Goal: Transaction & Acquisition: Purchase product/service

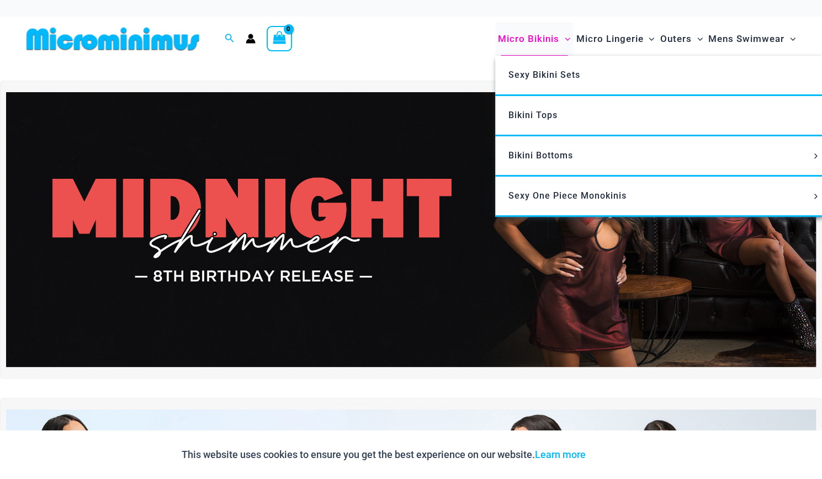
click at [539, 35] on span "Micro Bikinis" at bounding box center [528, 39] width 61 height 28
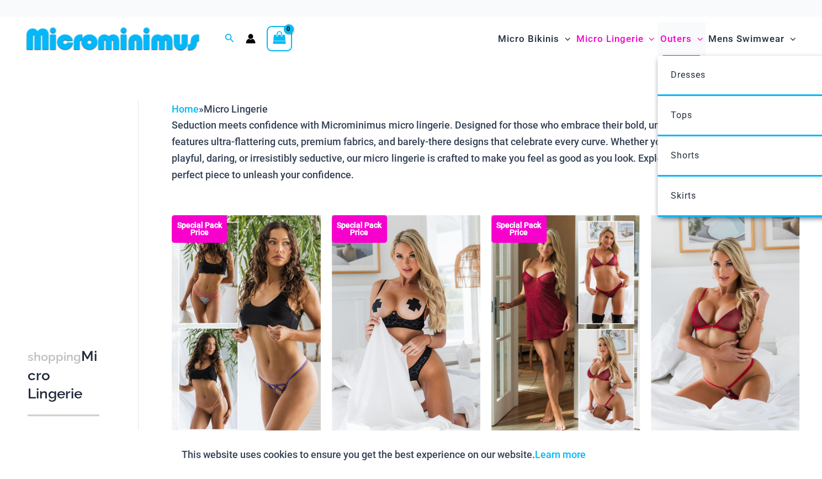
click at [679, 41] on span "Outers" at bounding box center [675, 39] width 31 height 28
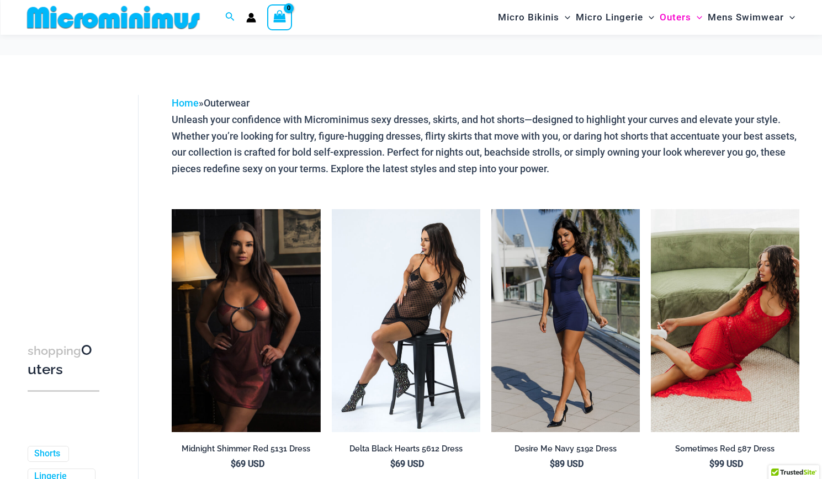
scroll to position [148, 0]
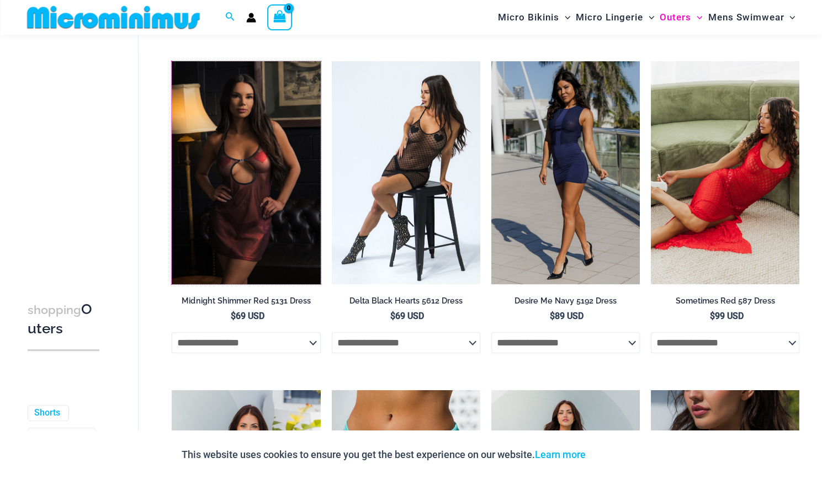
click at [172, 61] on img at bounding box center [172, 61] width 0 height 0
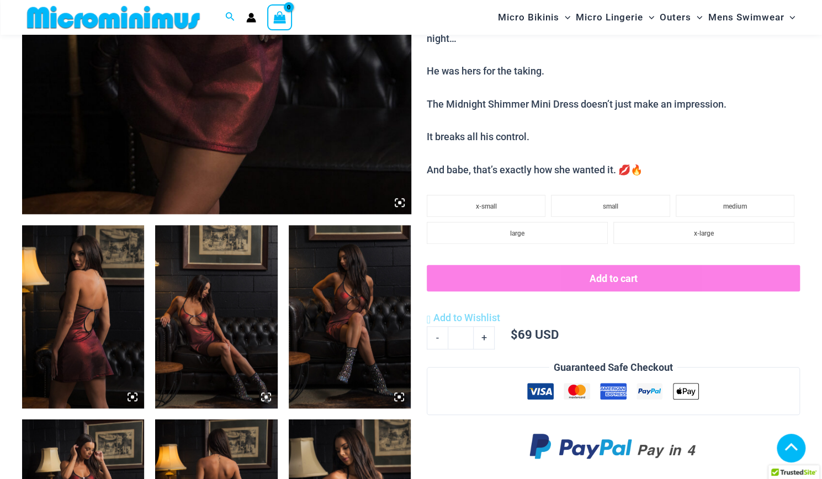
scroll to position [470, 0]
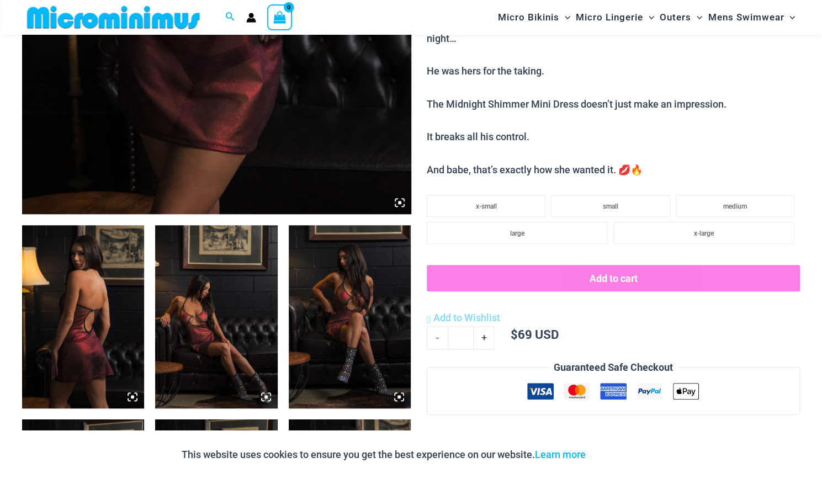
click at [400, 203] on icon at bounding box center [399, 202] width 3 height 3
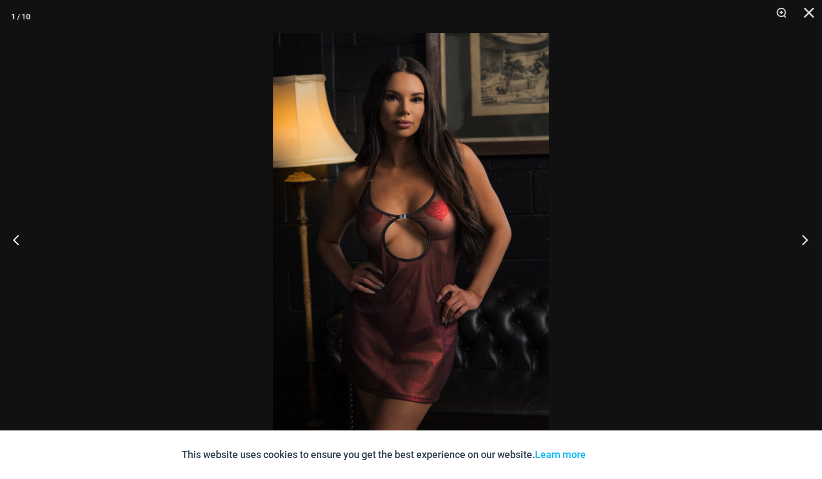
click at [811, 240] on button "Next" at bounding box center [801, 239] width 41 height 55
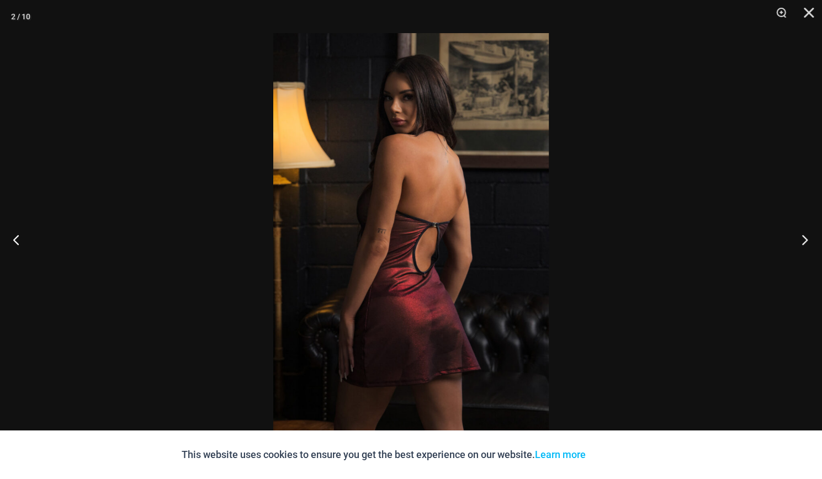
click at [811, 240] on button "Next" at bounding box center [801, 239] width 41 height 55
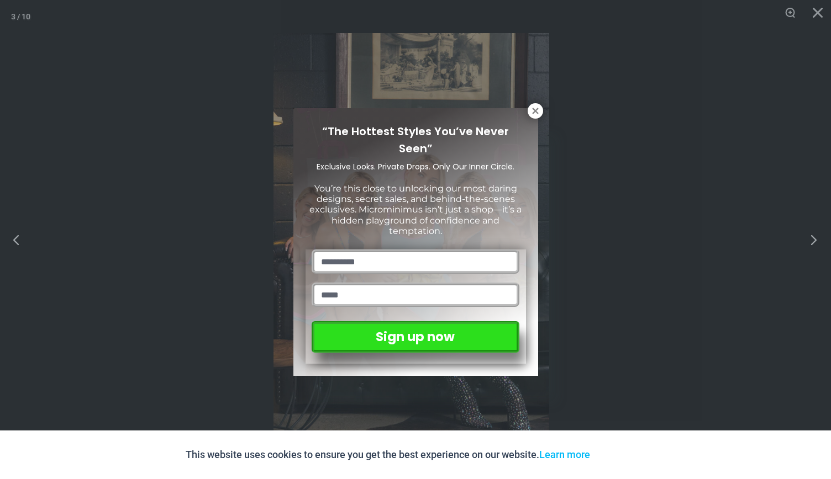
click at [811, 240] on div "“The Hottest Styles You’ve Never Seen” Exclusive Looks. Private Drops. Only Our…" at bounding box center [415, 239] width 831 height 479
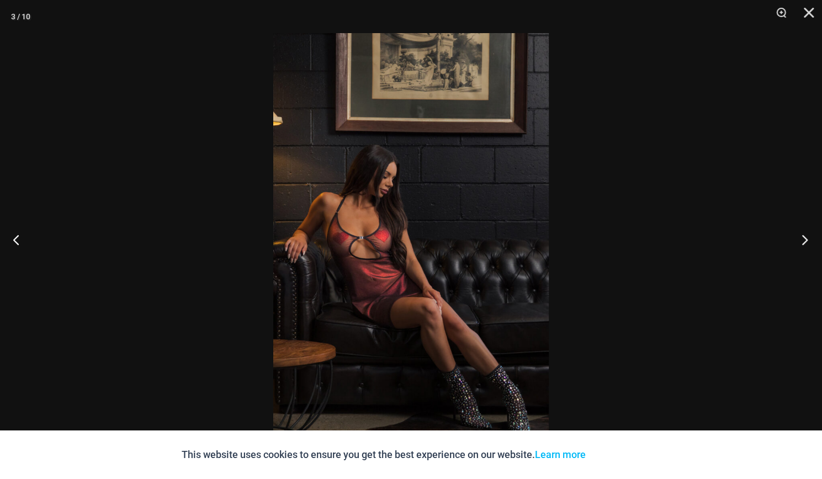
click at [811, 240] on button "Next" at bounding box center [801, 239] width 41 height 55
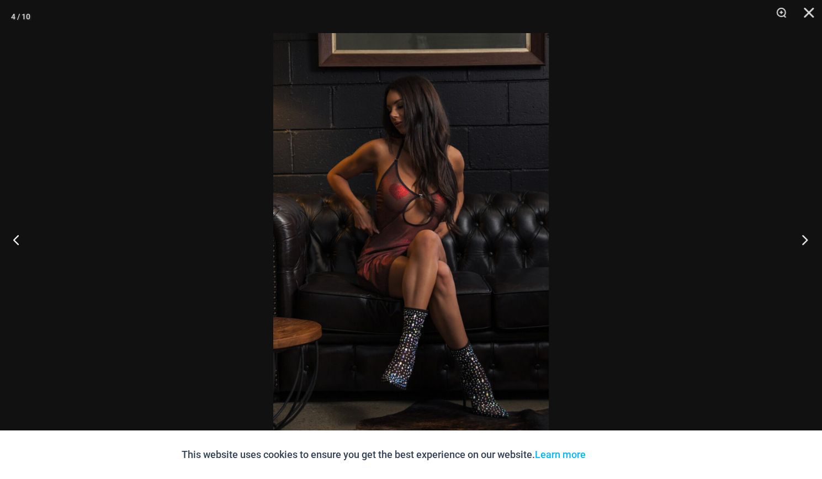
click at [803, 241] on button "Next" at bounding box center [801, 239] width 41 height 55
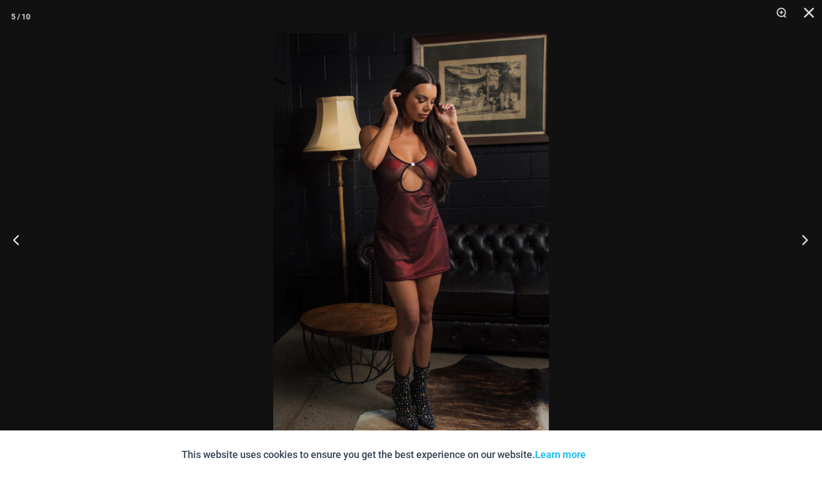
click at [803, 241] on button "Next" at bounding box center [801, 239] width 41 height 55
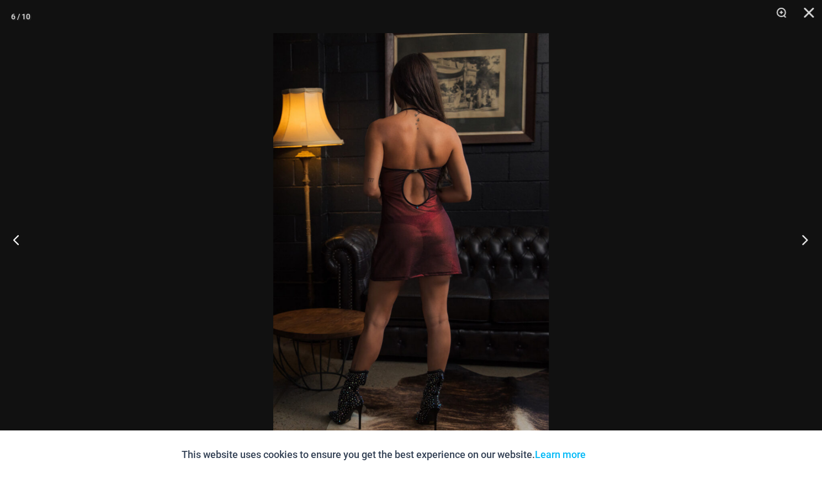
click at [803, 241] on button "Next" at bounding box center [801, 239] width 41 height 55
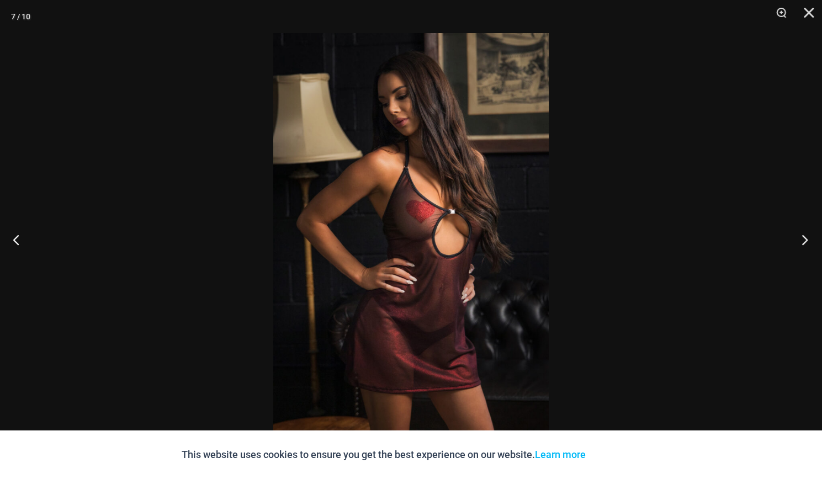
click at [803, 241] on button "Next" at bounding box center [801, 239] width 41 height 55
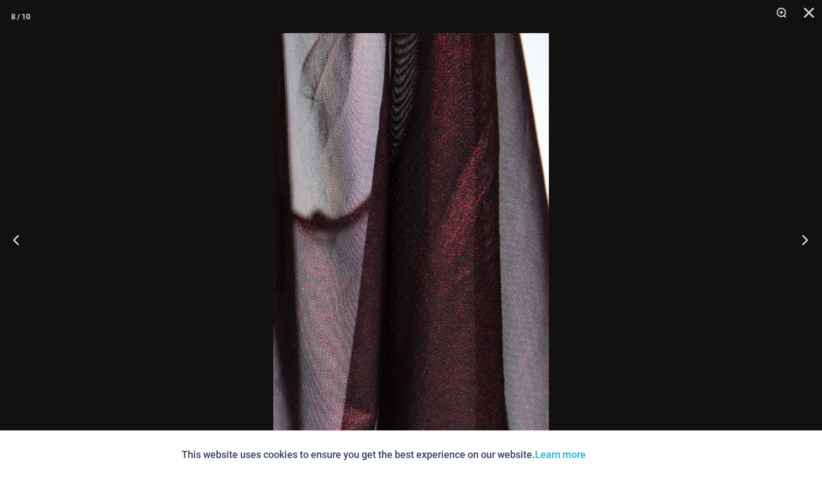
click at [803, 241] on button "Next" at bounding box center [801, 239] width 41 height 55
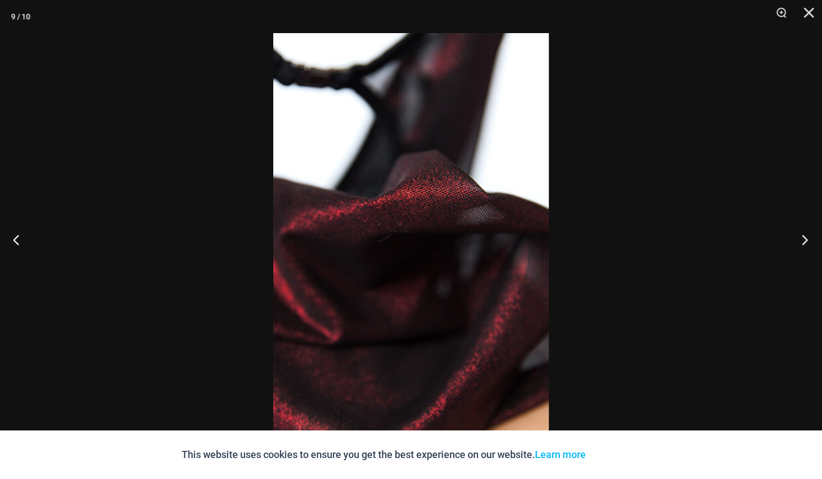
click at [803, 241] on button "Next" at bounding box center [801, 239] width 41 height 55
